Goal: Task Accomplishment & Management: Complete application form

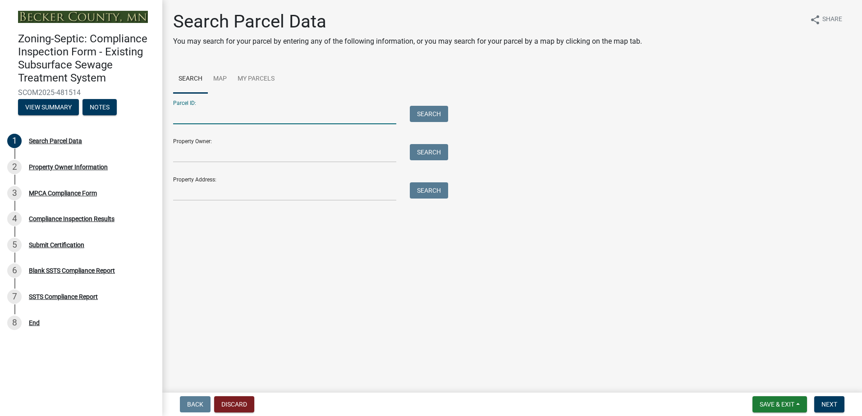
click at [194, 117] on input "Parcel ID:" at bounding box center [284, 115] width 223 height 18
type input "080858000"
click at [438, 116] on button "Search" at bounding box center [429, 114] width 38 height 16
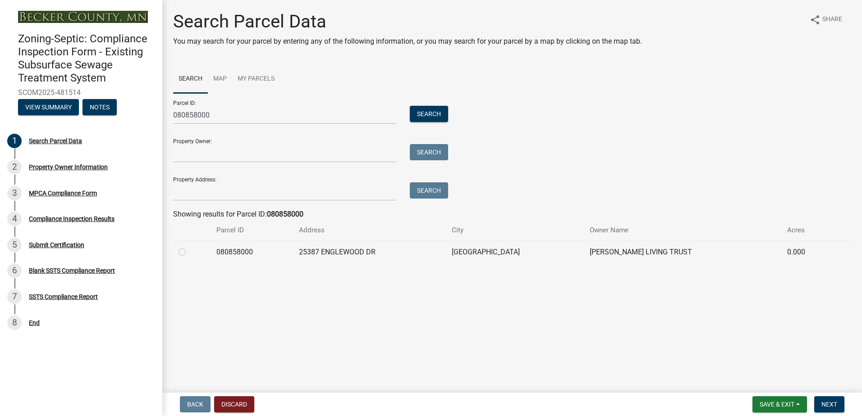
click at [189, 247] on label at bounding box center [189, 247] width 0 height 0
click at [189, 253] on input "radio" at bounding box center [192, 250] width 6 height 6
radio input "true"
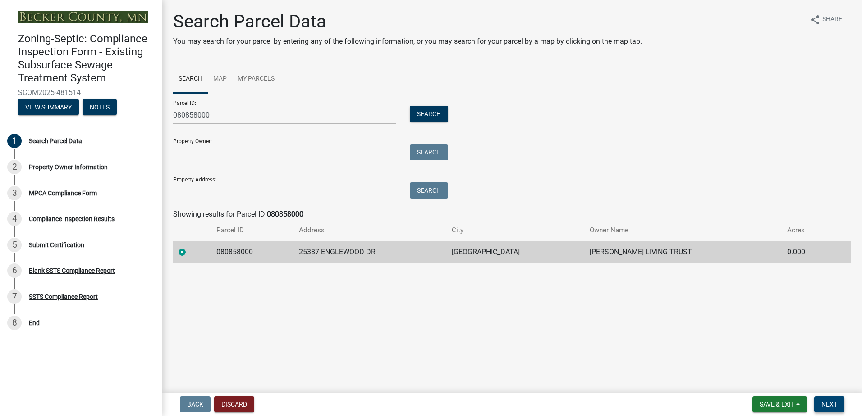
click at [825, 403] on span "Next" at bounding box center [829, 404] width 16 height 7
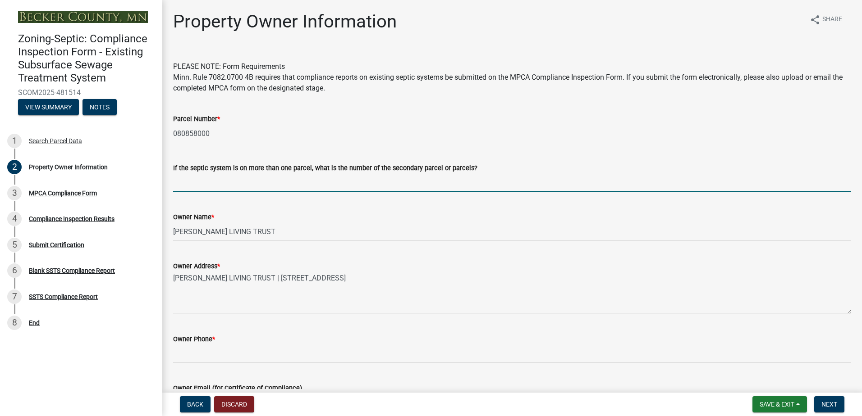
click at [191, 184] on input "If the septic system is on more than one parcel, what is the number of the seco…" at bounding box center [512, 182] width 678 height 18
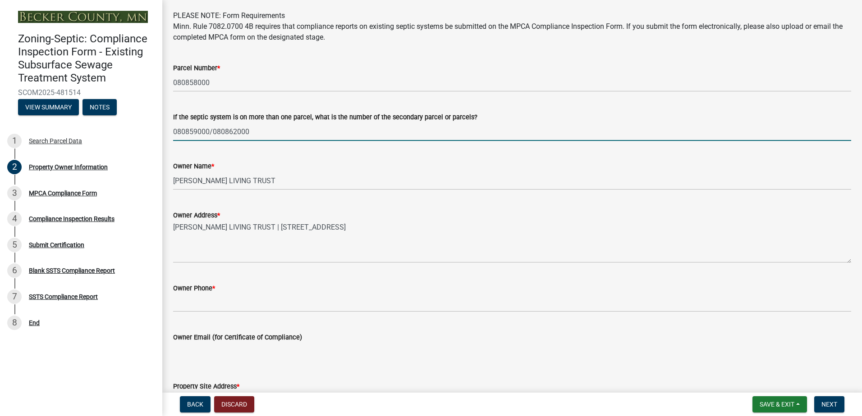
scroll to position [90, 0]
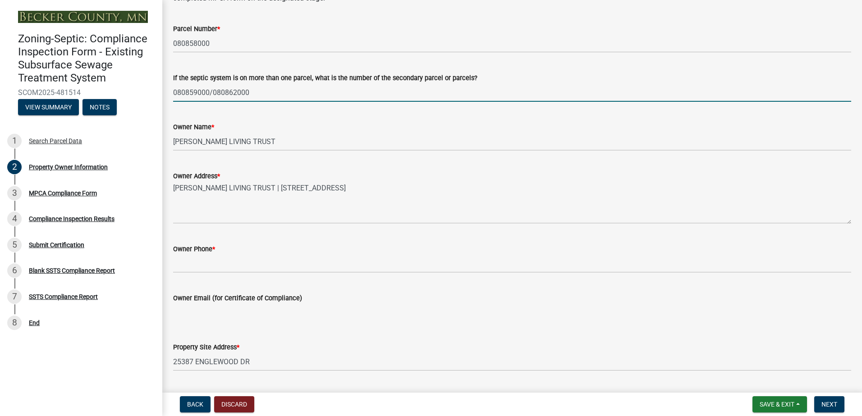
type input "080859000/080862000"
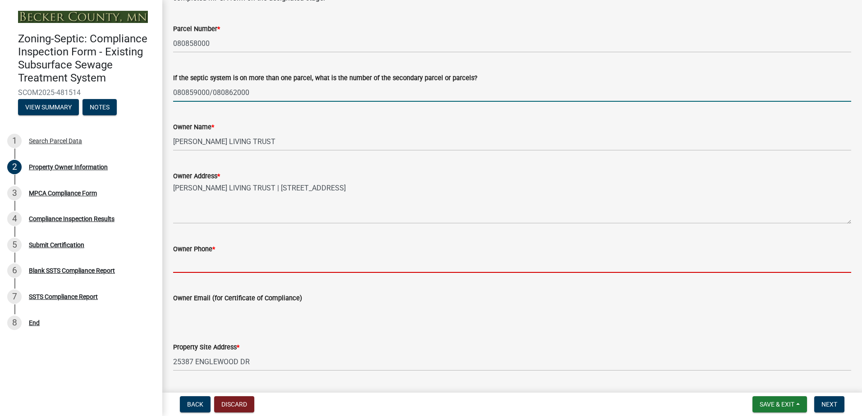
drag, startPoint x: 193, startPoint y: 269, endPoint x: 239, endPoint y: 239, distance: 54.9
click at [193, 269] on input "Owner Phone *" at bounding box center [512, 264] width 678 height 18
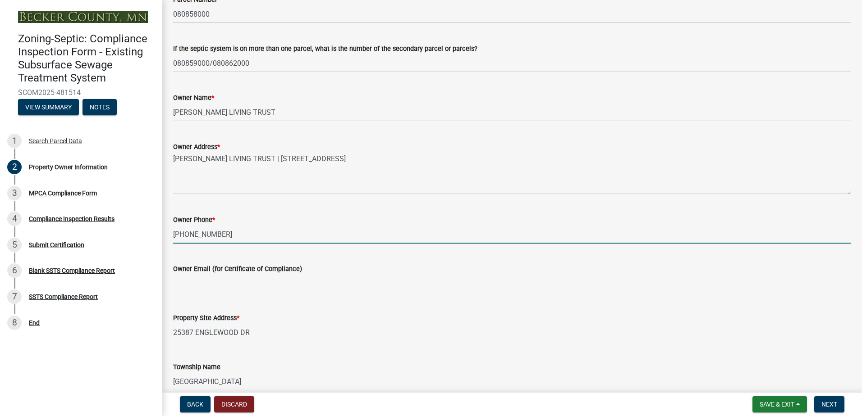
scroll to position [135, 0]
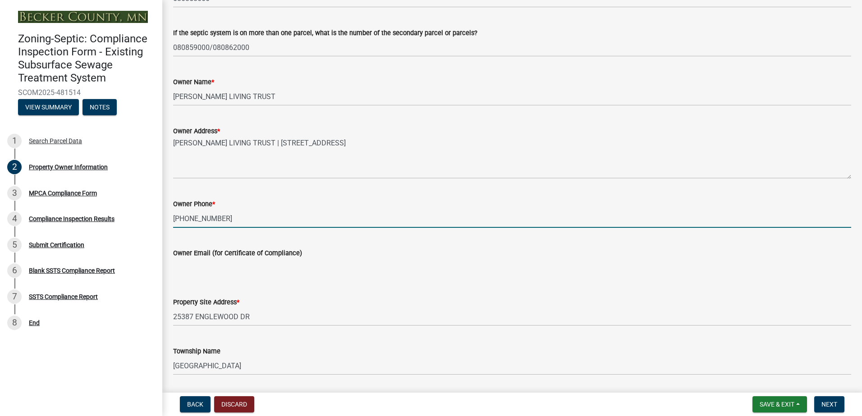
type input "[PHONE_NUMBER]"
click at [188, 266] on input "Owner Email (for Certificate of Compliance)" at bounding box center [512, 268] width 678 height 18
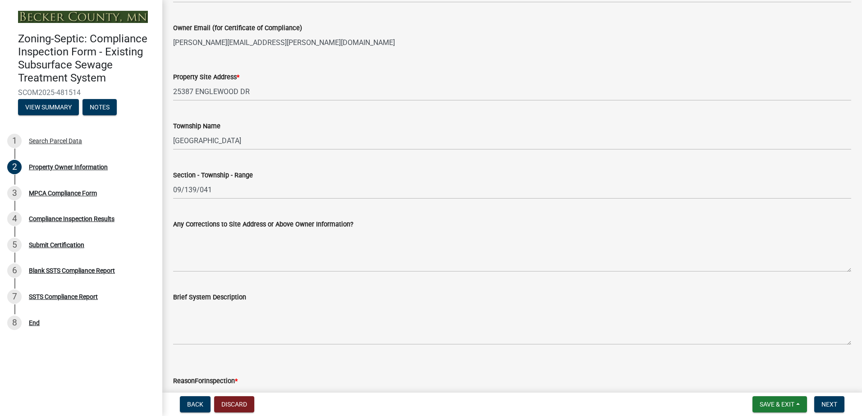
scroll to position [419, 0]
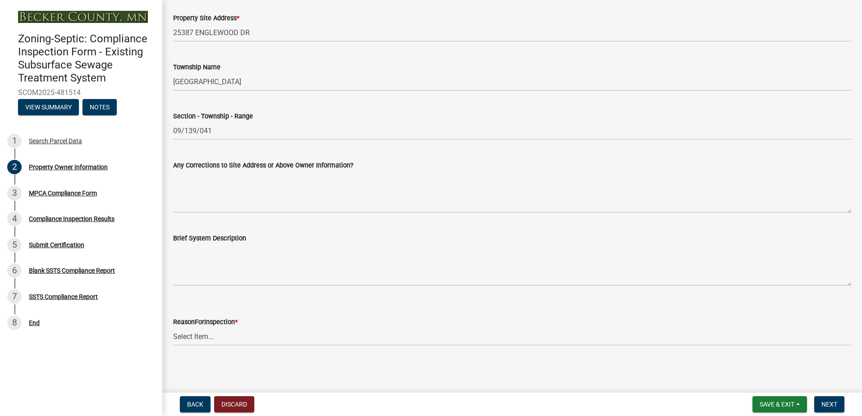
type input "[PERSON_NAME][EMAIL_ADDRESS][PERSON_NAME][DOMAIN_NAME]"
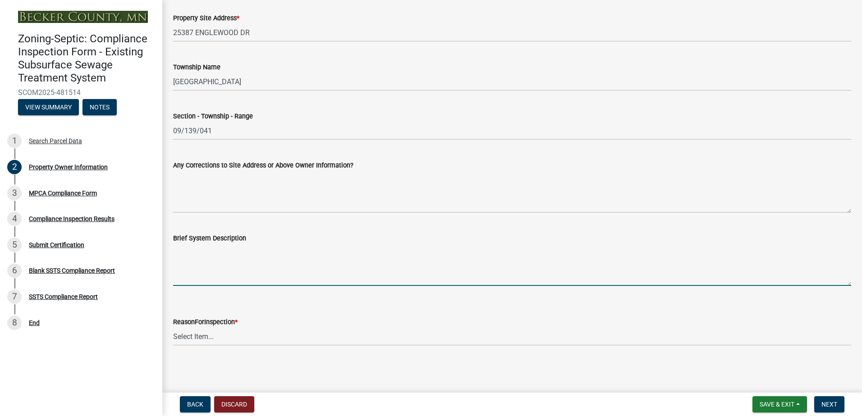
click at [181, 260] on textarea "Brief System Description" at bounding box center [512, 265] width 678 height 42
type textarea "1500-2 Septic to 1000 Lift pumping to a Type III Pressure Bed"
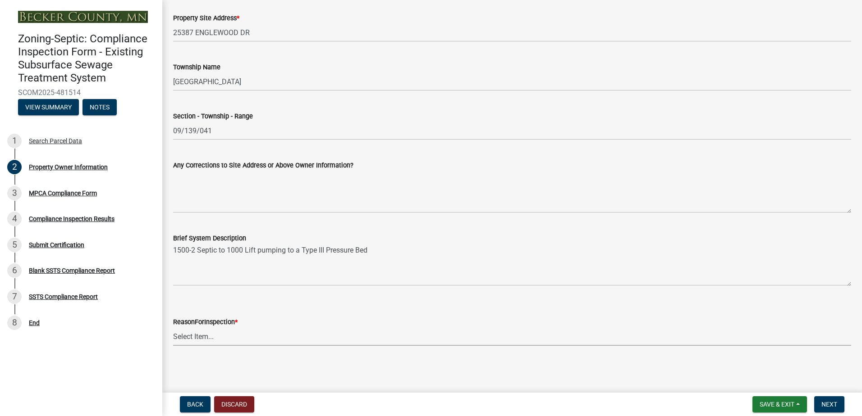
click at [194, 337] on select "Select Item... Property Sale Lake Study Required for Permit Other" at bounding box center [512, 337] width 678 height 18
click at [173, 328] on select "Select Item... Property Sale Lake Study Required for Permit Other" at bounding box center [512, 337] width 678 height 18
select select "3e6c5637-c66b-418d-927c-69aaf39ab5a9"
click at [831, 406] on span "Next" at bounding box center [829, 404] width 16 height 7
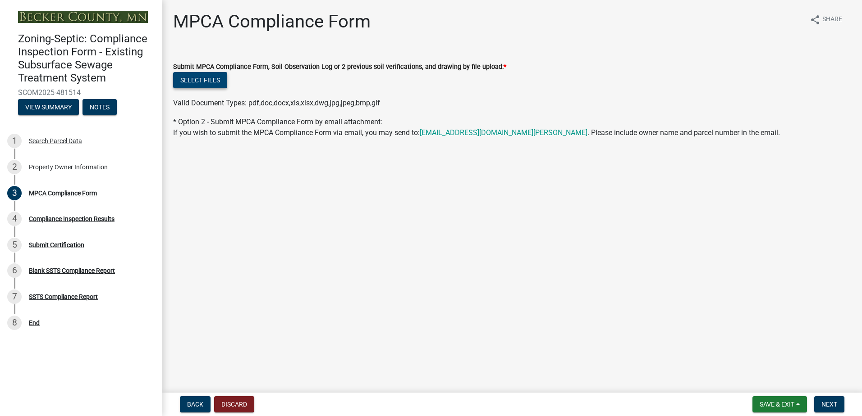
click at [199, 78] on button "Select files" at bounding box center [200, 80] width 54 height 16
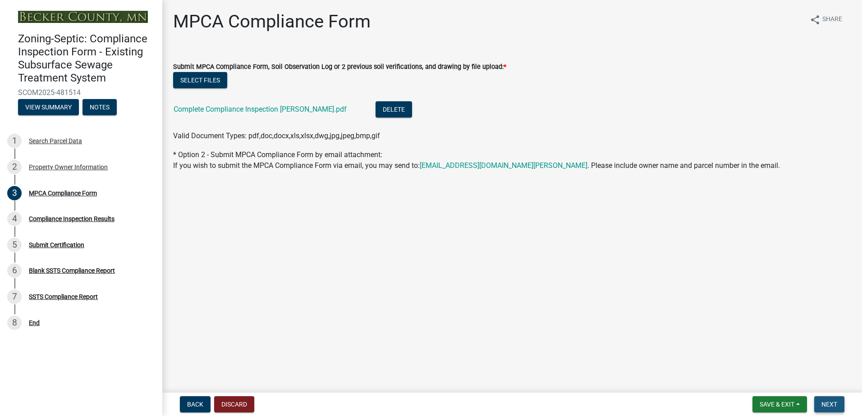
click at [829, 404] on span "Next" at bounding box center [829, 404] width 16 height 7
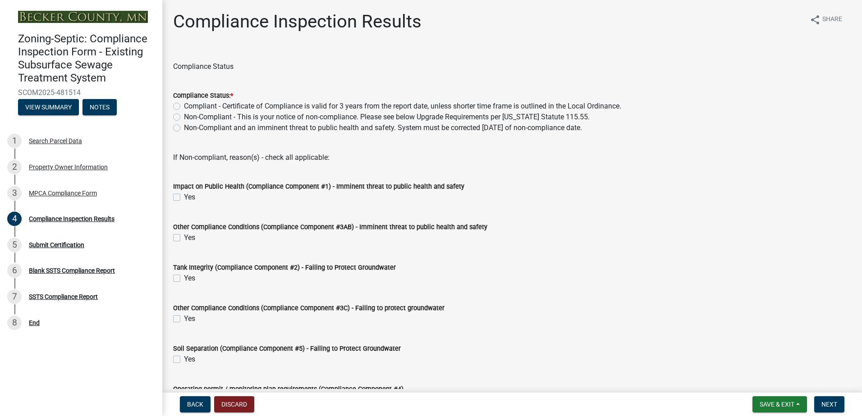
click at [184, 104] on label "Compliant - Certificate of Compliance is valid for 3 years from the report date…" at bounding box center [402, 106] width 437 height 11
click at [184, 104] on input "Compliant - Certificate of Compliance is valid for 3 years from the report date…" at bounding box center [187, 104] width 6 height 6
radio input "true"
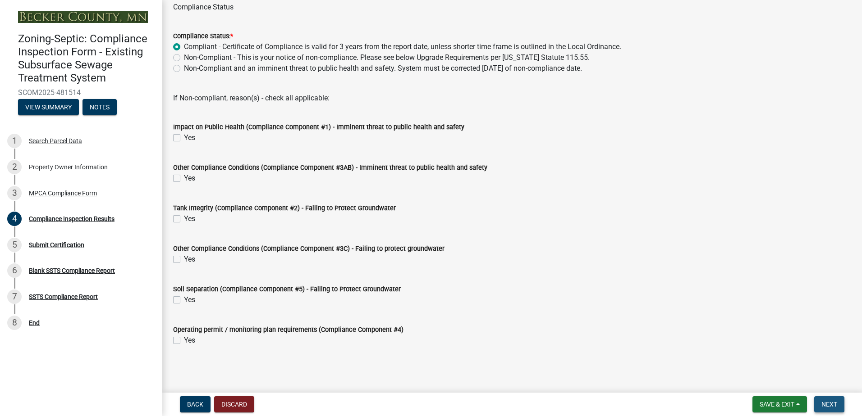
click at [826, 404] on span "Next" at bounding box center [829, 404] width 16 height 7
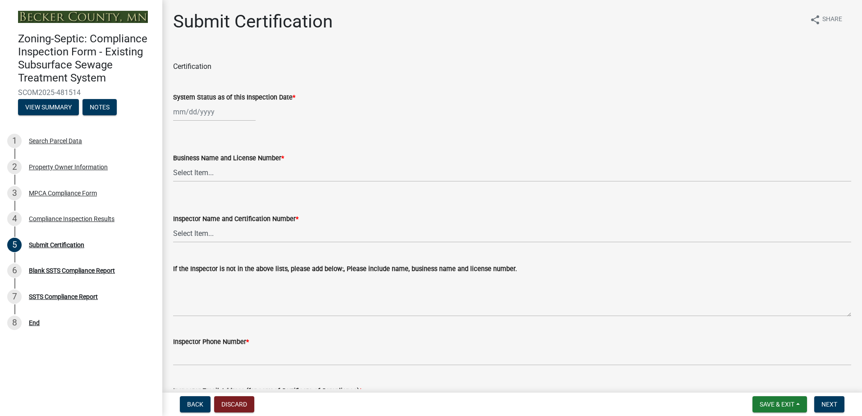
click at [190, 115] on div at bounding box center [214, 112] width 82 height 18
select select "9"
select select "2025"
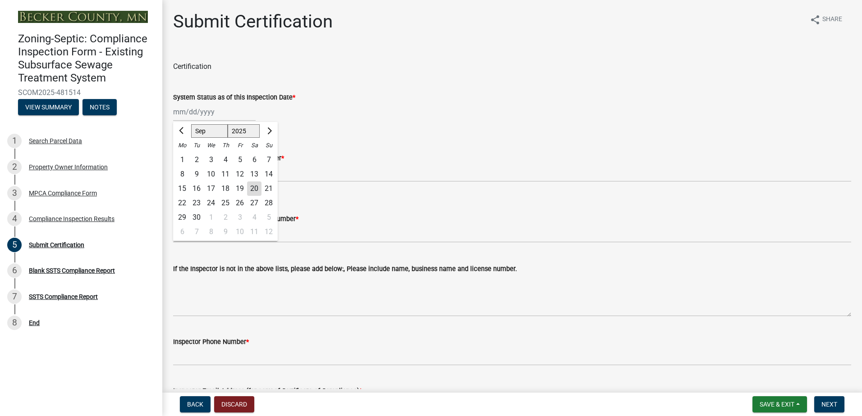
click at [226, 191] on div "18" at bounding box center [225, 189] width 14 height 14
type input "[DATE]"
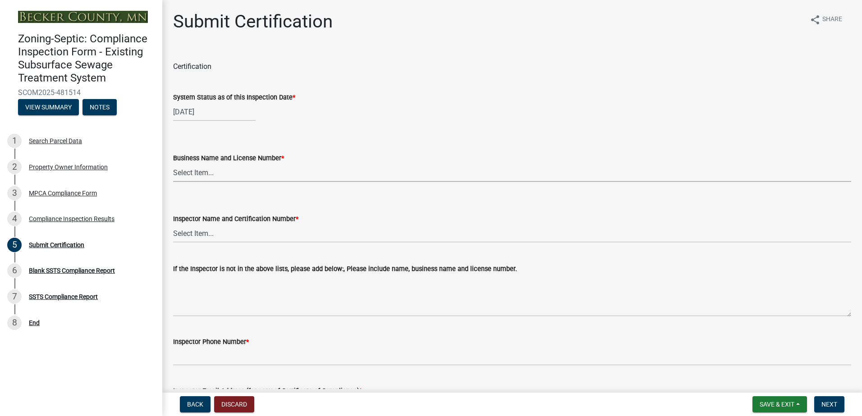
click at [198, 177] on select "Select Item... OTHER – Not listed (please add in next field and we will add to …" at bounding box center [512, 173] width 678 height 18
click at [173, 164] on select "Select Item... OTHER – Not listed (please add in next field and we will add to …" at bounding box center [512, 173] width 678 height 18
select select "6b4d48ad-8dd0-44e8-8287-d1b9e4877d0b"
click at [188, 234] on select "Select Item... OTHER – Not listed (please add in next field and we will add to …" at bounding box center [512, 233] width 678 height 18
click at [173, 224] on select "Select Item... OTHER – Not listed (please add in next field and we will add to …" at bounding box center [512, 233] width 678 height 18
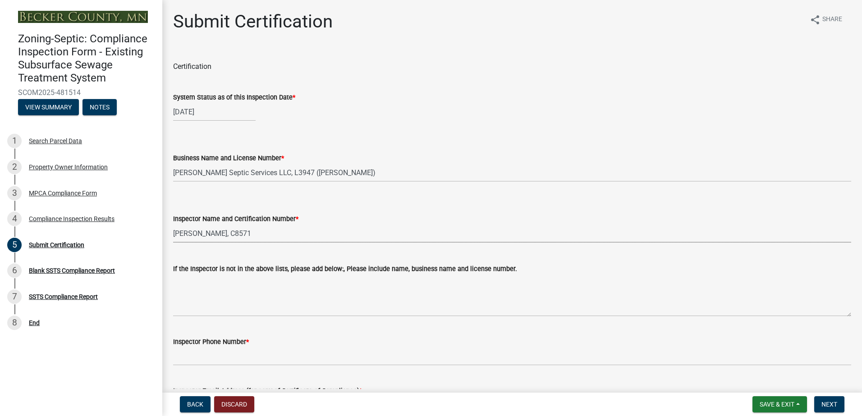
select select "511f2523-5e6a-4a24-ba73-3a7b08ac1f35"
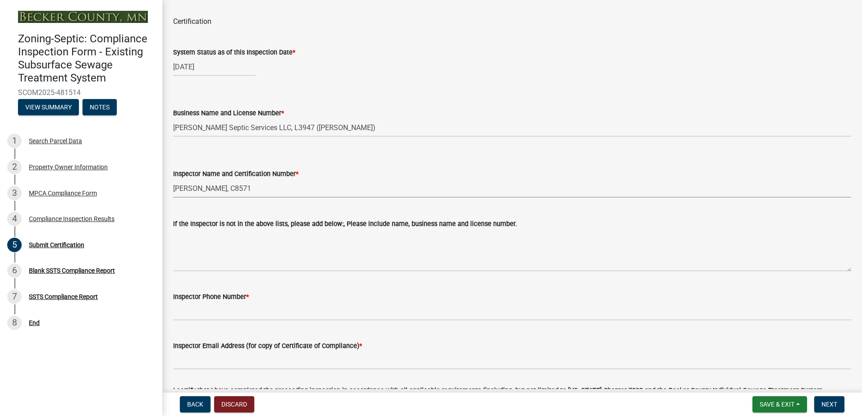
scroll to position [90, 0]
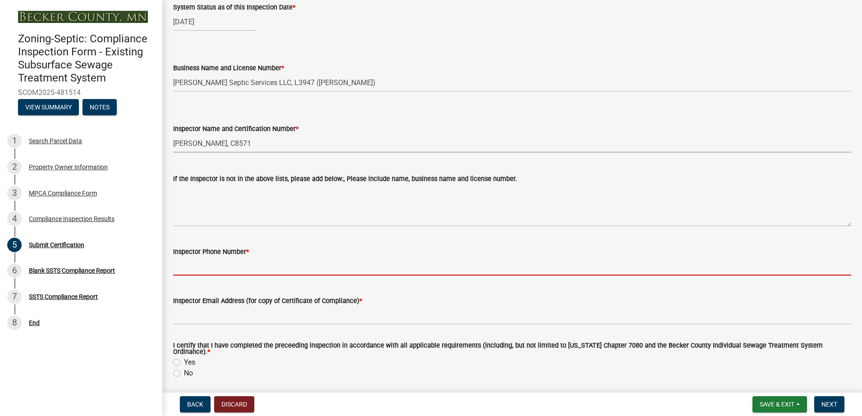
click at [202, 263] on input "Inspector Phone Number *" at bounding box center [512, 266] width 678 height 18
type input "2182051667"
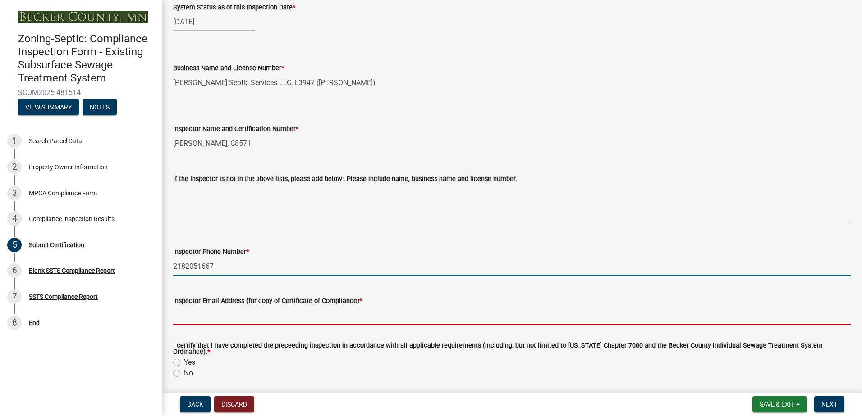
type input "[EMAIL_ADDRESS][DOMAIN_NAME]"
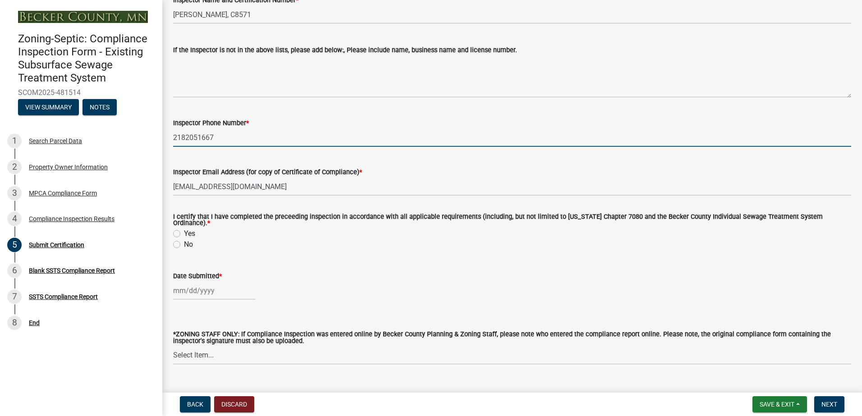
scroll to position [225, 0]
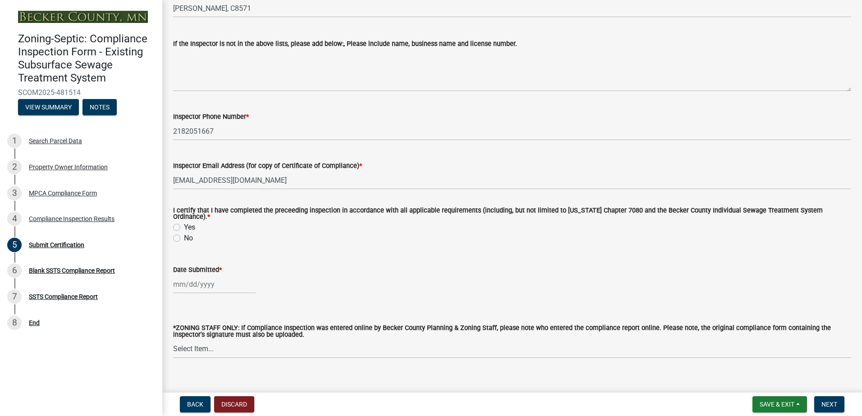
click at [184, 223] on label "Yes" at bounding box center [189, 227] width 11 height 11
click at [184, 223] on input "Yes" at bounding box center [187, 225] width 6 height 6
radio input "true"
select select "9"
select select "2025"
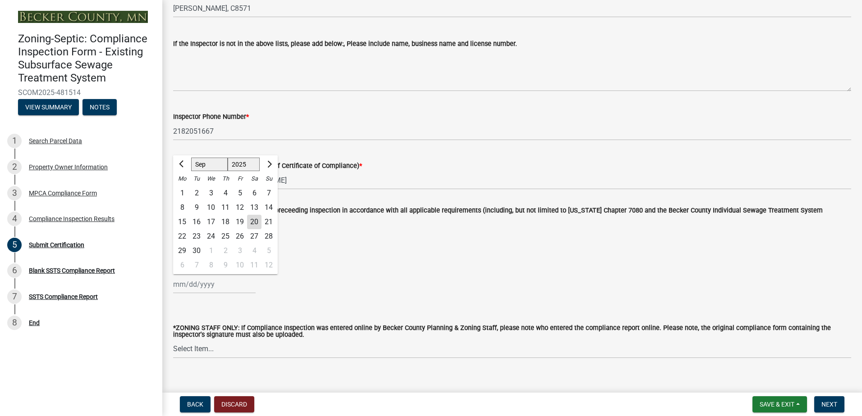
drag, startPoint x: 186, startPoint y: 283, endPoint x: 187, endPoint y: 288, distance: 6.1
click at [186, 283] on div "[PERSON_NAME] Feb Mar Apr [PERSON_NAME][DATE] Oct Nov [DATE] 1526 1527 1528 152…" at bounding box center [214, 284] width 82 height 18
click at [251, 219] on div "20" at bounding box center [254, 222] width 14 height 14
type input "[DATE]"
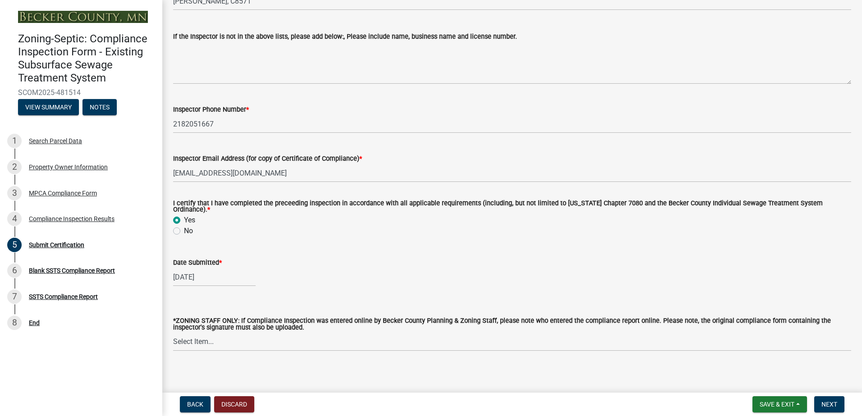
scroll to position [234, 0]
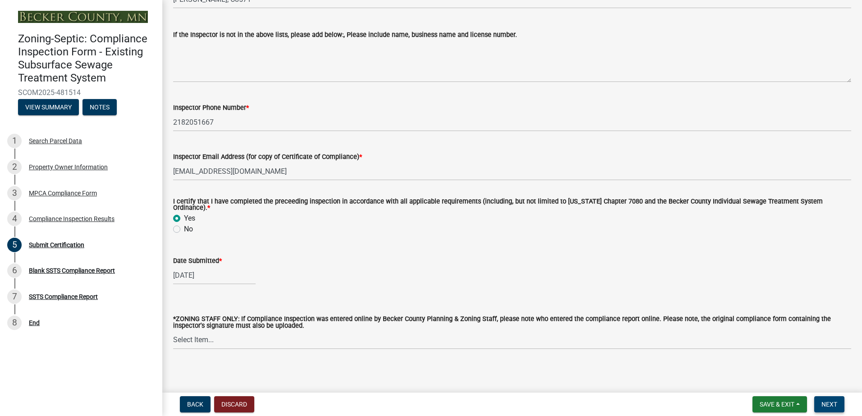
click at [826, 408] on span "Next" at bounding box center [829, 404] width 16 height 7
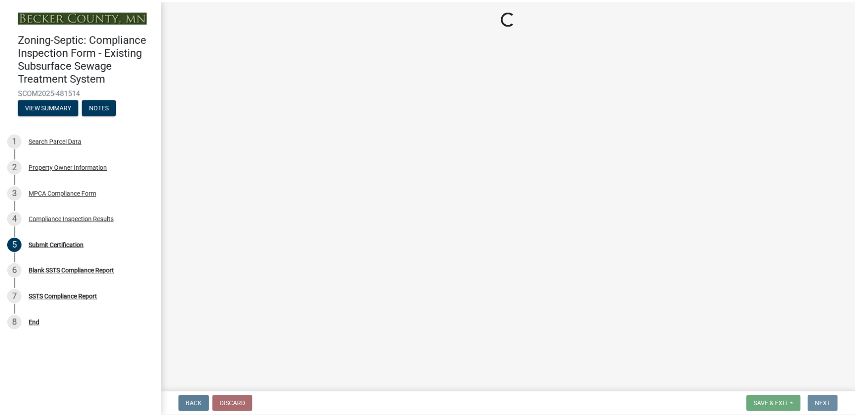
scroll to position [0, 0]
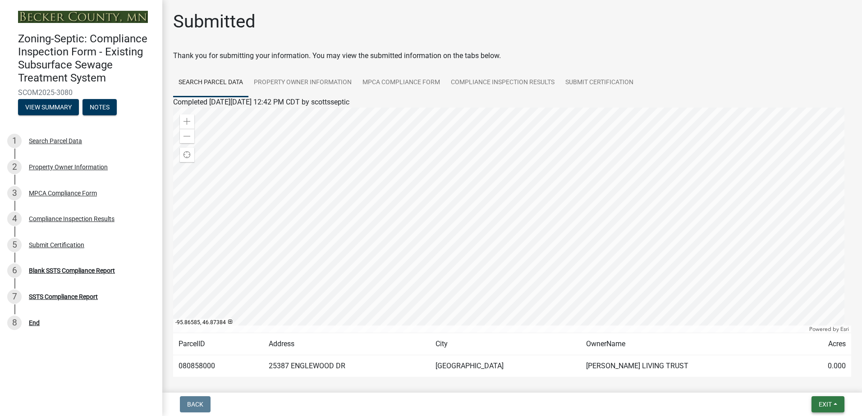
click at [838, 405] on button "Exit" at bounding box center [827, 405] width 33 height 16
click at [810, 385] on button "Save & Exit" at bounding box center [808, 381] width 72 height 22
